Goal: Task Accomplishment & Management: Manage account settings

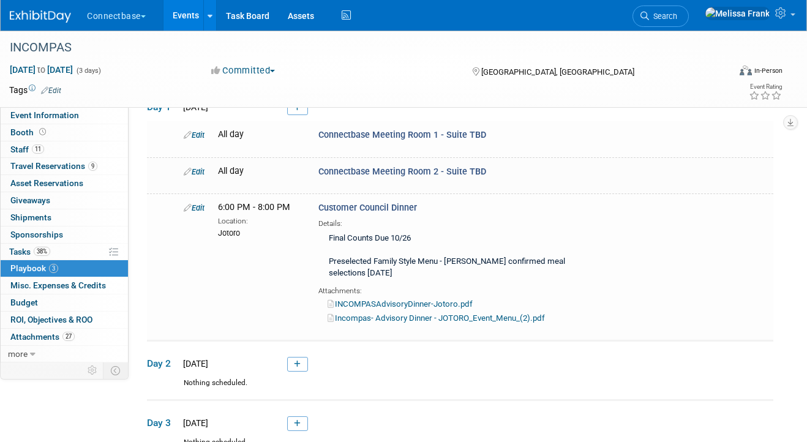
click at [189, 9] on link "Events" at bounding box center [185, 15] width 45 height 31
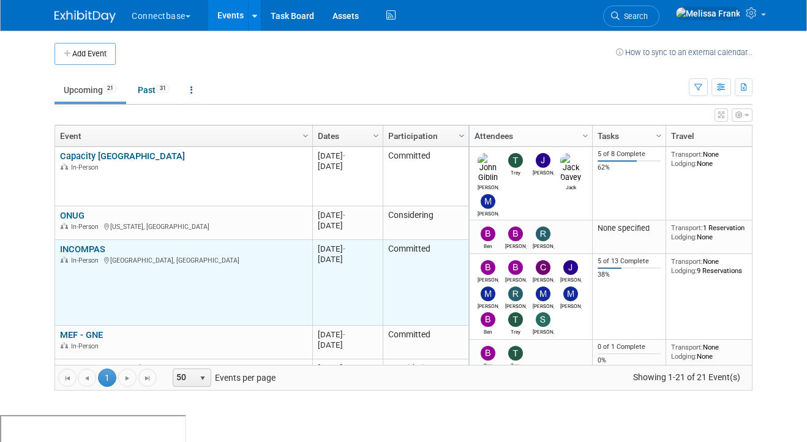
scroll to position [55, 0]
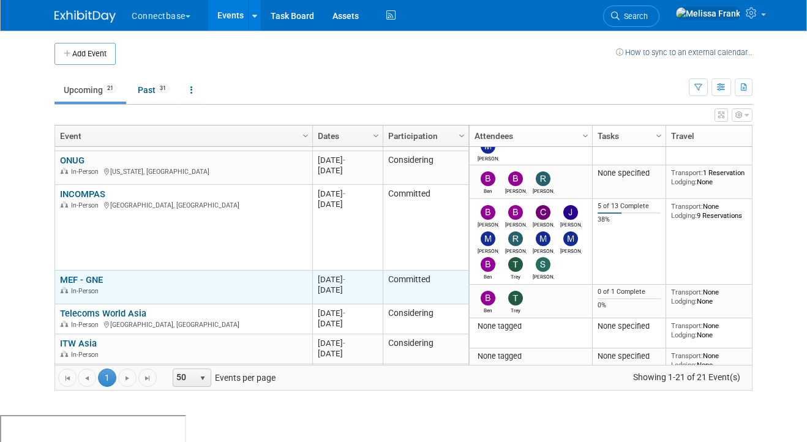
click at [85, 282] on link "MEF - GNE" at bounding box center [81, 279] width 43 height 11
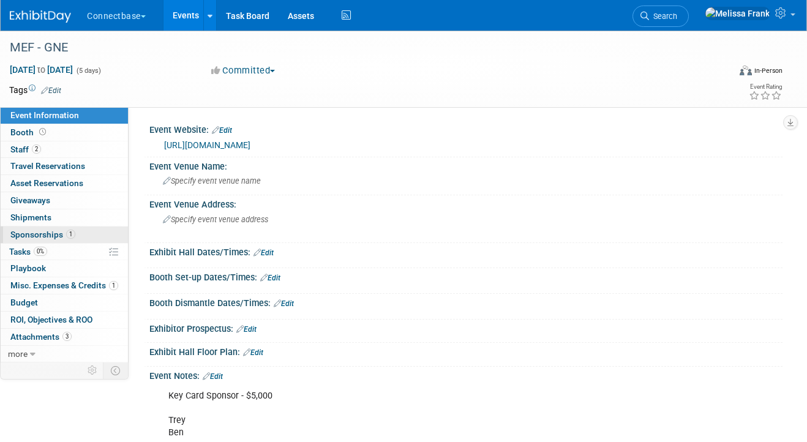
click at [79, 238] on link "1 Sponsorships 1" at bounding box center [64, 235] width 127 height 17
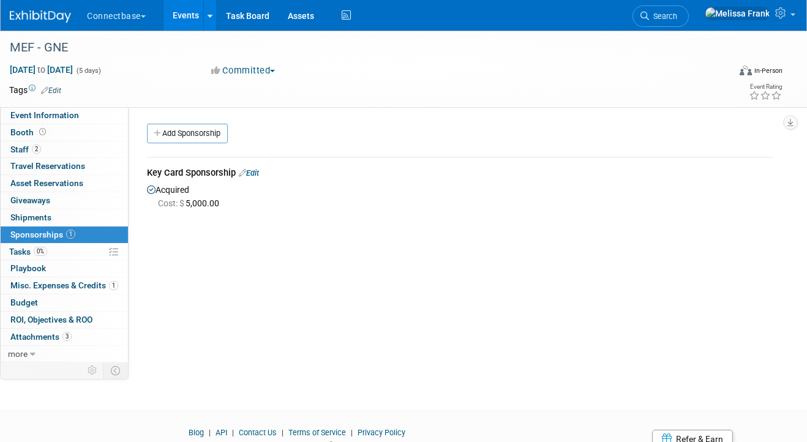
click at [250, 176] on link "Edit" at bounding box center [249, 172] width 20 height 9
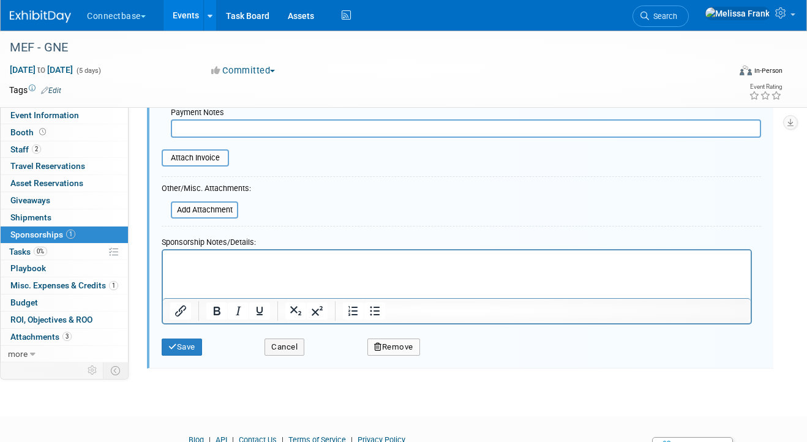
scroll to position [253, 0]
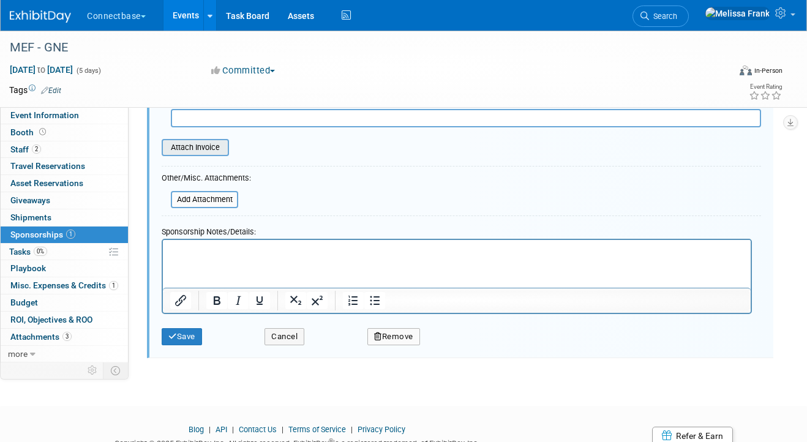
click at [212, 144] on input "file" at bounding box center [155, 147] width 146 height 15
click at [191, 154] on input "file" at bounding box center [155, 147] width 146 height 15
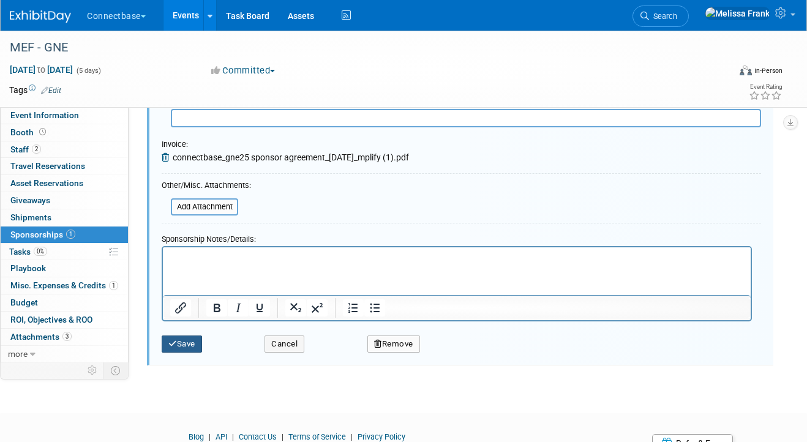
click at [189, 337] on button "Save" at bounding box center [182, 343] width 40 height 17
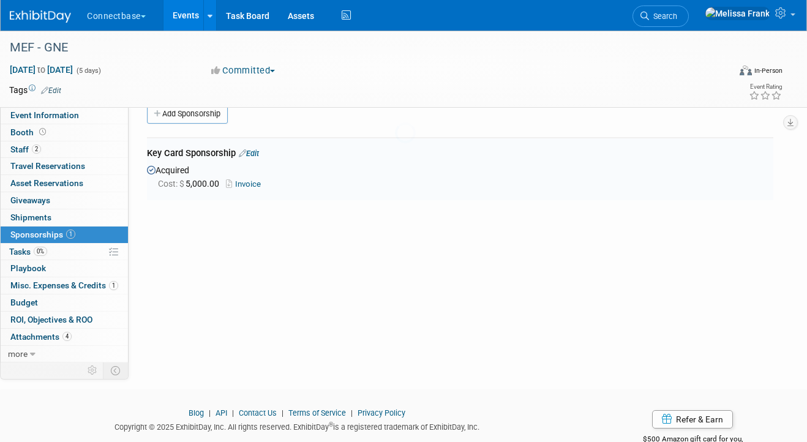
scroll to position [18, 0]
click at [178, 19] on link "Events" at bounding box center [185, 15] width 45 height 31
